Goal: Communication & Community: Answer question/provide support

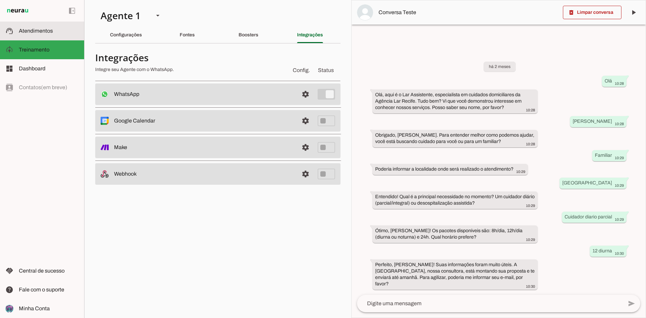
click at [18, 29] on md-item "support_agent Atendimentos Atendimentos" at bounding box center [42, 31] width 84 height 19
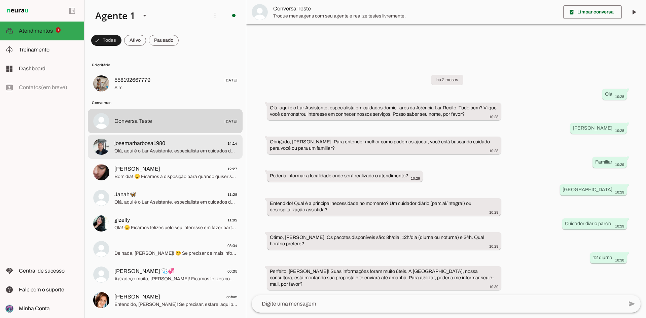
click at [162, 152] on span "Olá, aqui é o Lar Assistente, especialista em cuidados domiciliares da Agência …" at bounding box center [175, 151] width 123 height 7
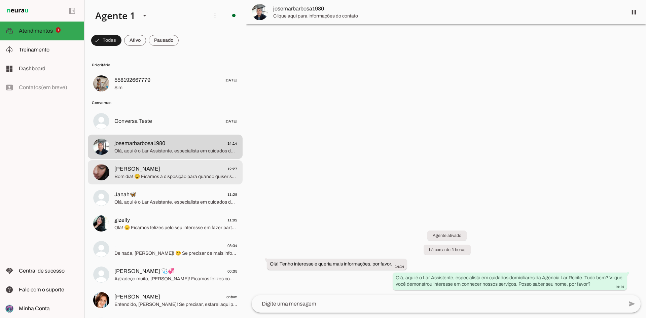
click at [178, 177] on span "Bom dia! 😊 Ficamos à disposição para quando quiser saber mais. Tenha um ótimo d…" at bounding box center [175, 176] width 123 height 7
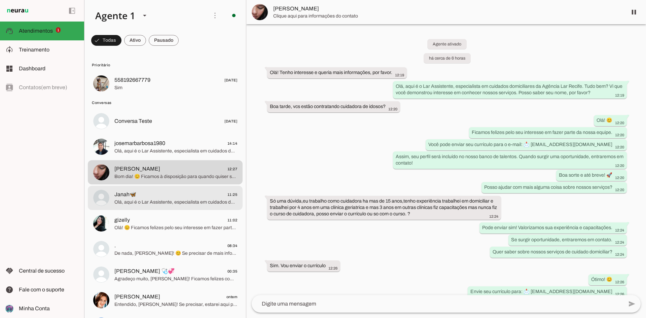
scroll to position [71, 0]
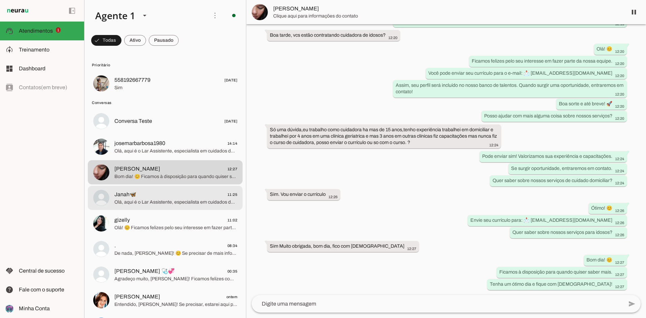
click at [170, 194] on span "Janah🦋 11:25" at bounding box center [175, 194] width 123 height 8
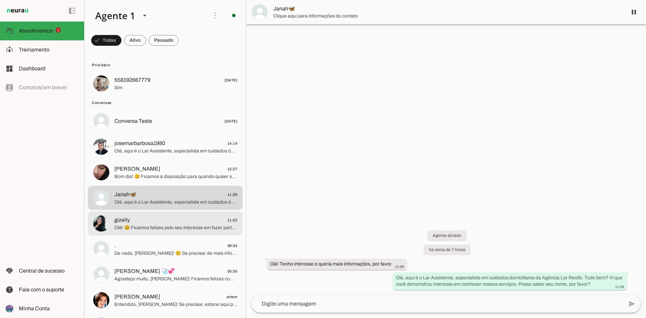
click at [160, 219] on span "gizelly 11:02" at bounding box center [175, 220] width 123 height 8
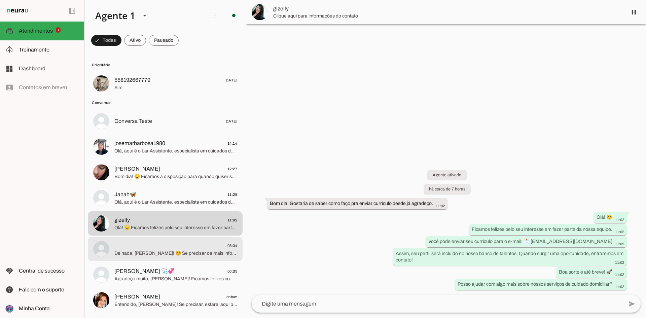
click at [151, 249] on span ". 08:34" at bounding box center [175, 245] width 123 height 8
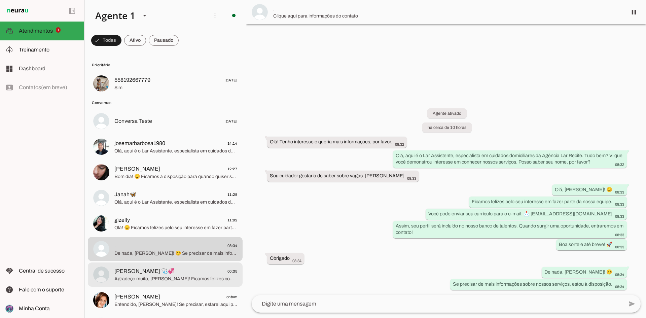
click at [147, 272] on span "[PERSON_NAME] 🩺💞" at bounding box center [144, 271] width 60 height 8
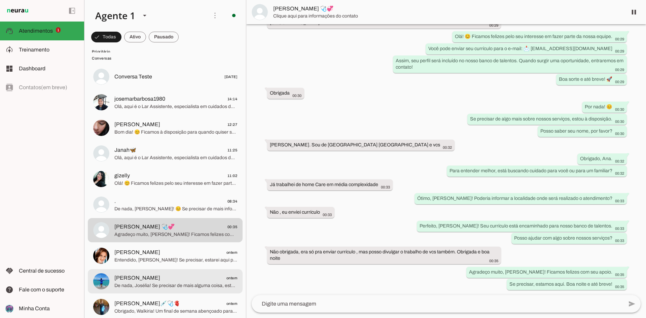
scroll to position [67, 0]
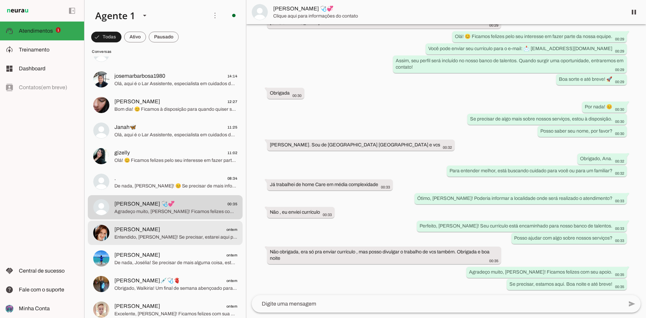
click at [140, 230] on span "[PERSON_NAME]" at bounding box center [137, 229] width 46 height 8
